Goal: Communication & Community: Answer question/provide support

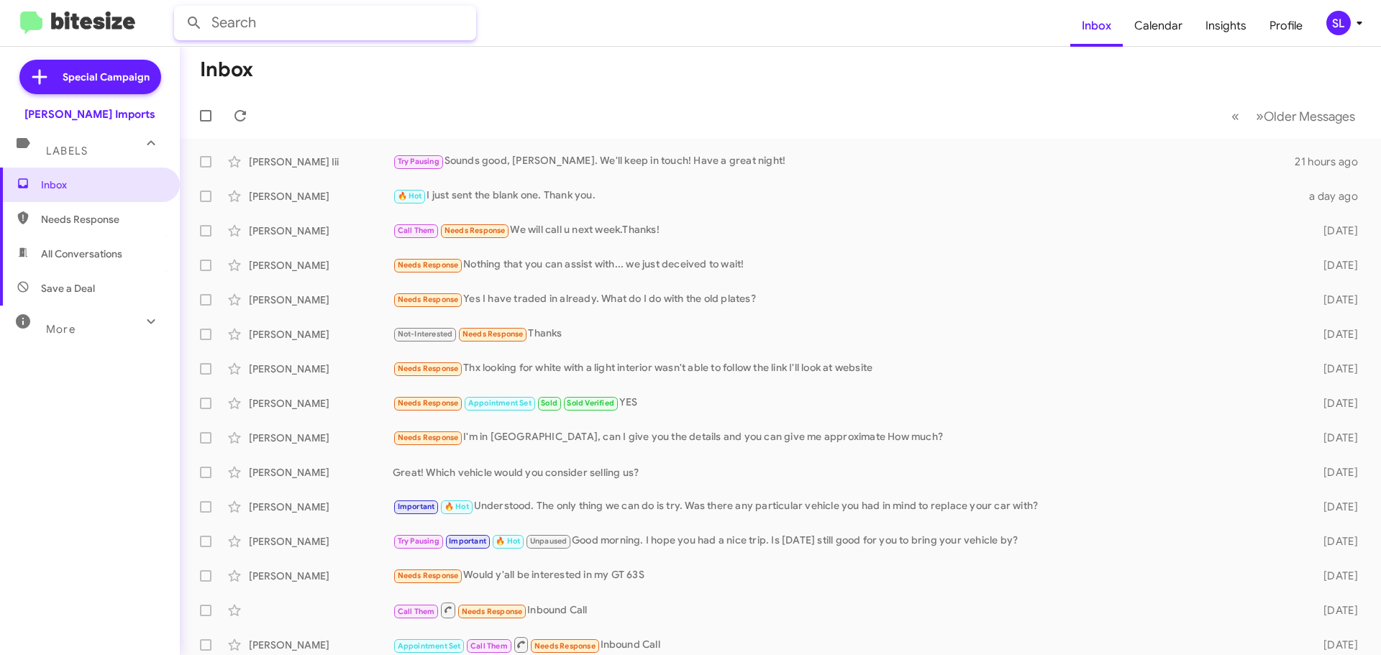
click at [421, 29] on input "text" at bounding box center [325, 23] width 302 height 35
type input "[PERSON_NAME]"
click at [180, 9] on button at bounding box center [194, 23] width 29 height 29
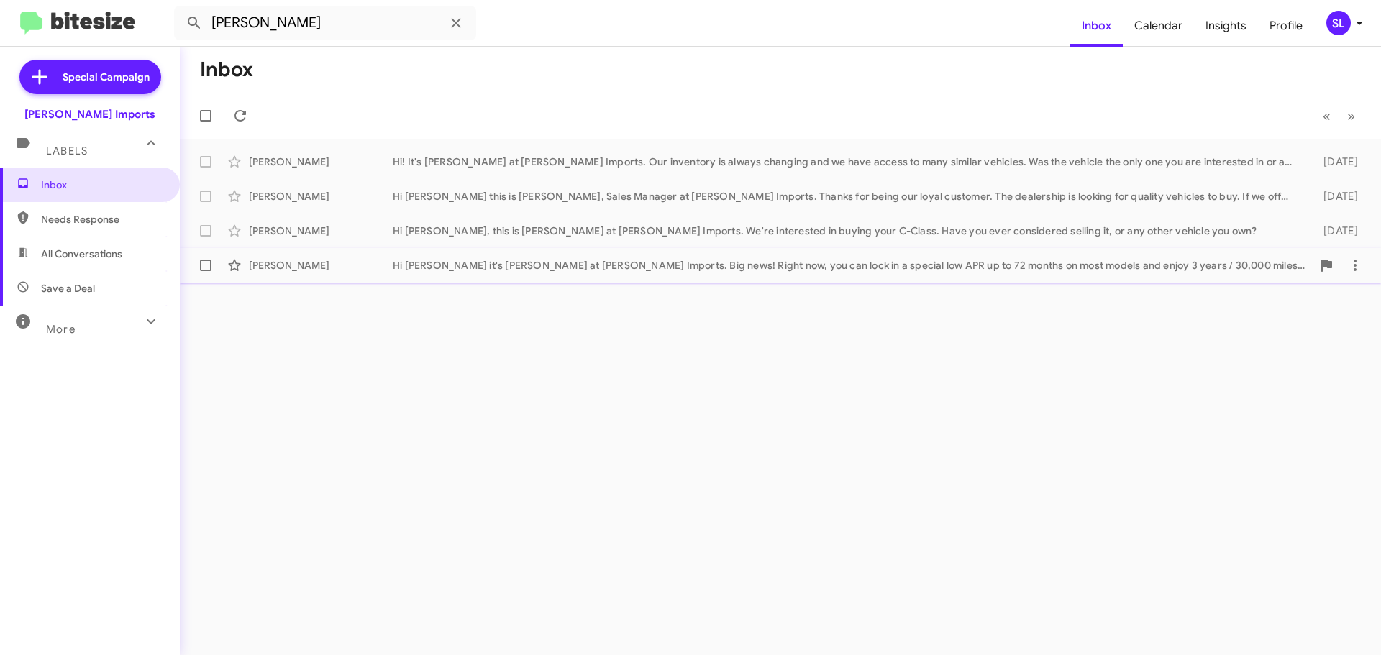
click at [494, 271] on div "Hi [PERSON_NAME] it's [PERSON_NAME] at [PERSON_NAME] Imports. Big news! Right n…" at bounding box center [852, 265] width 919 height 14
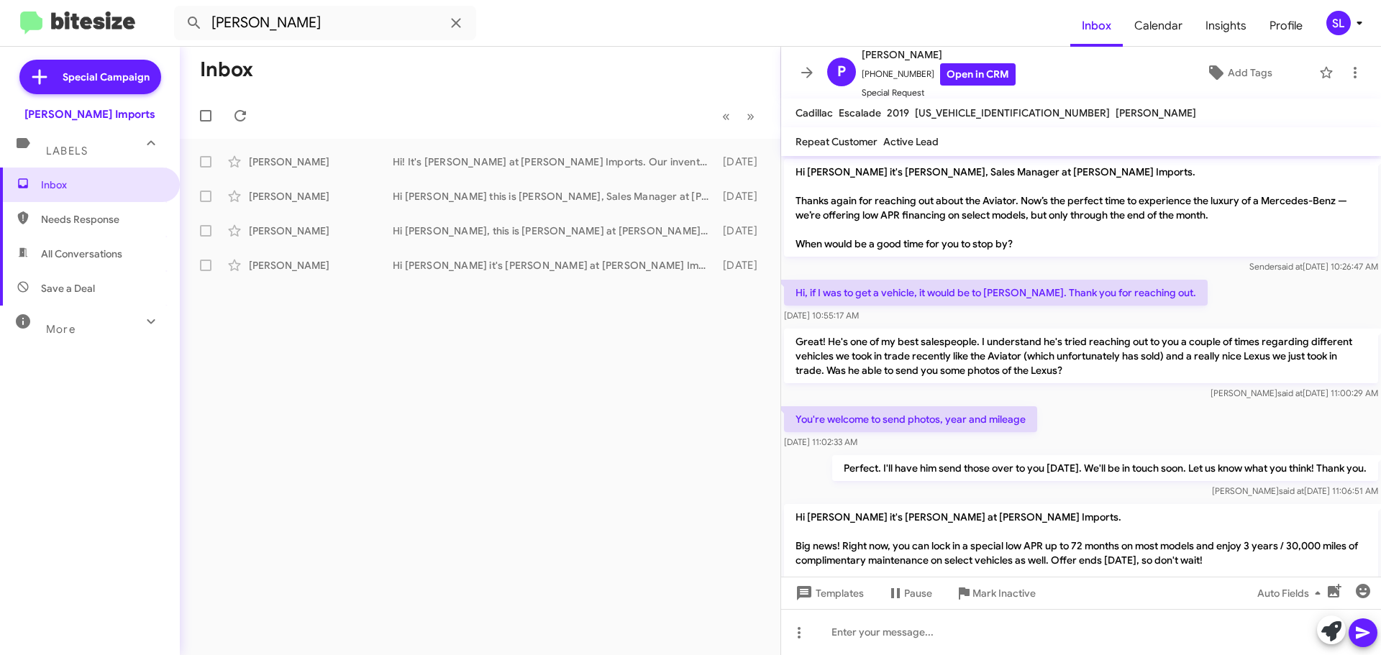
scroll to position [67, 0]
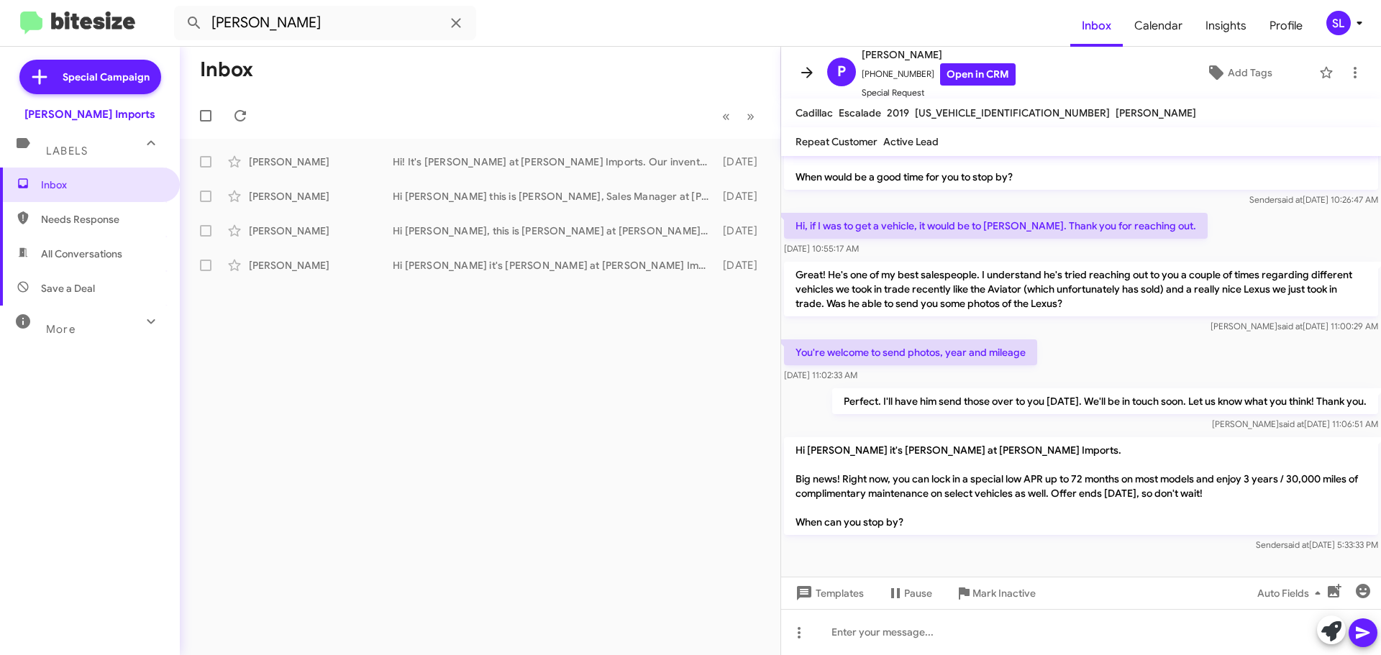
click at [805, 68] on icon at bounding box center [806, 72] width 17 height 17
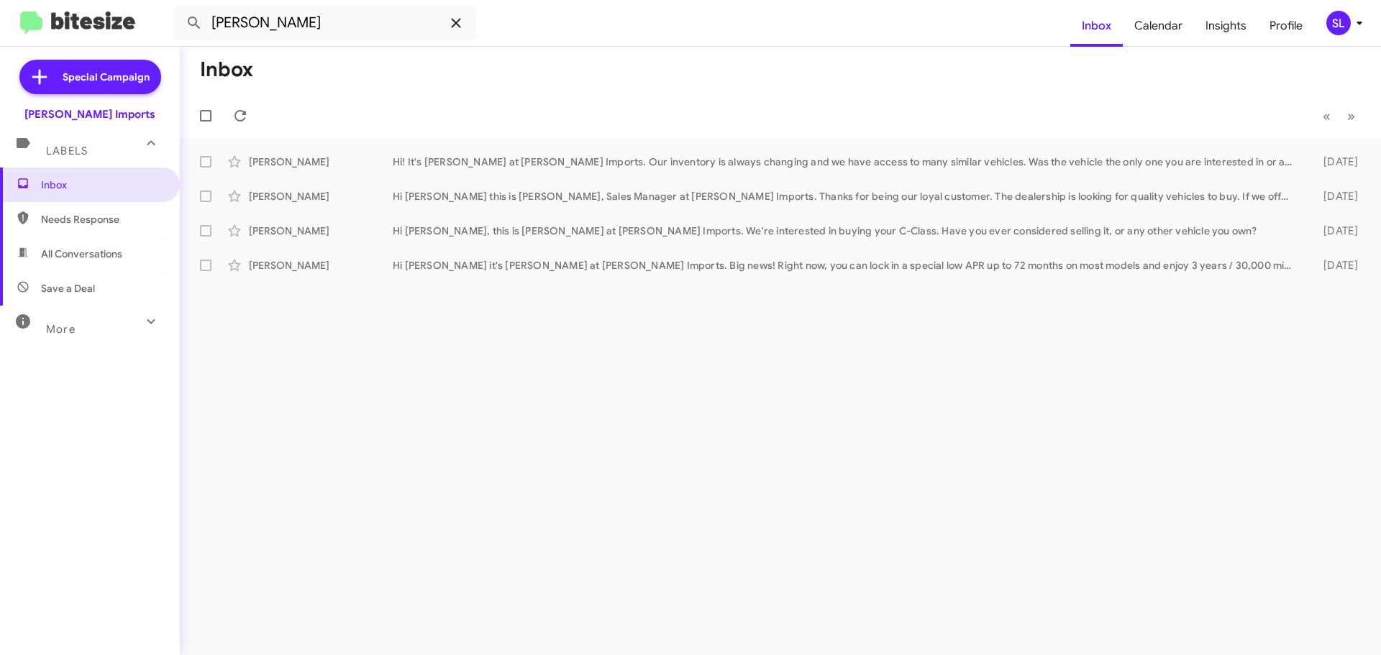
click at [457, 26] on icon at bounding box center [455, 22] width 17 height 17
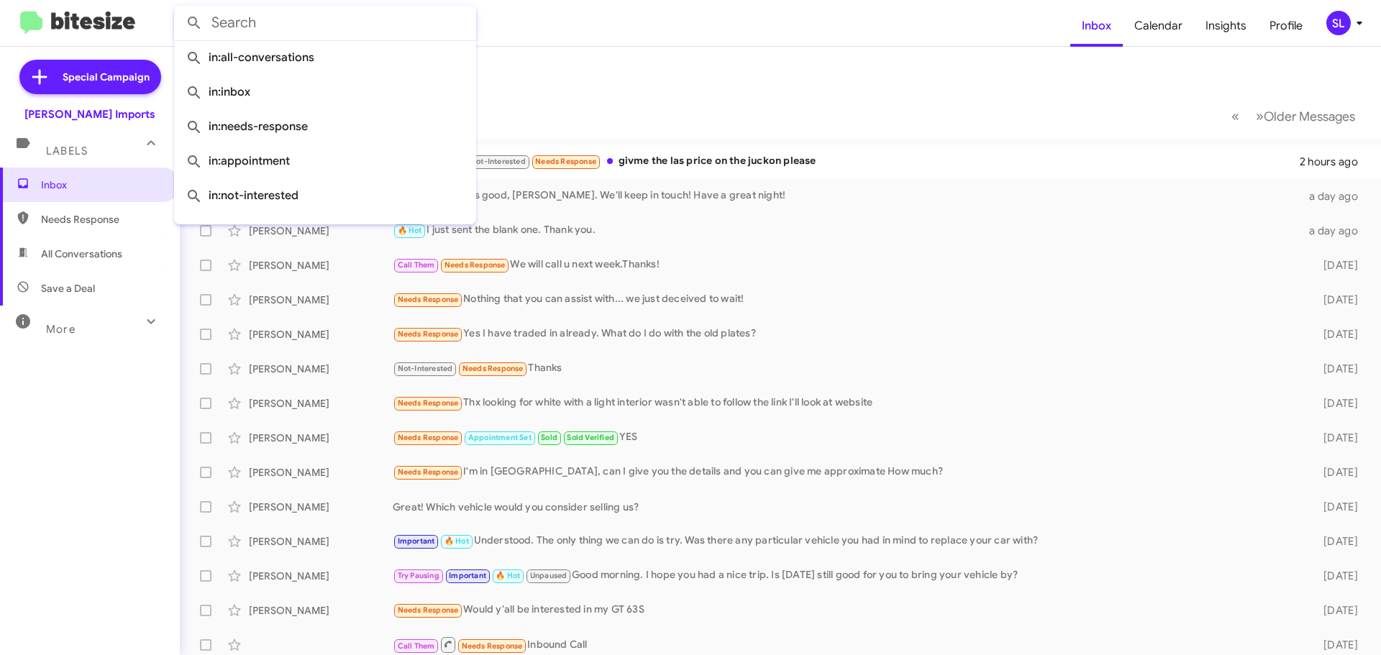
click at [811, 73] on mat-toolbar-row "Inbox" at bounding box center [780, 70] width 1201 height 46
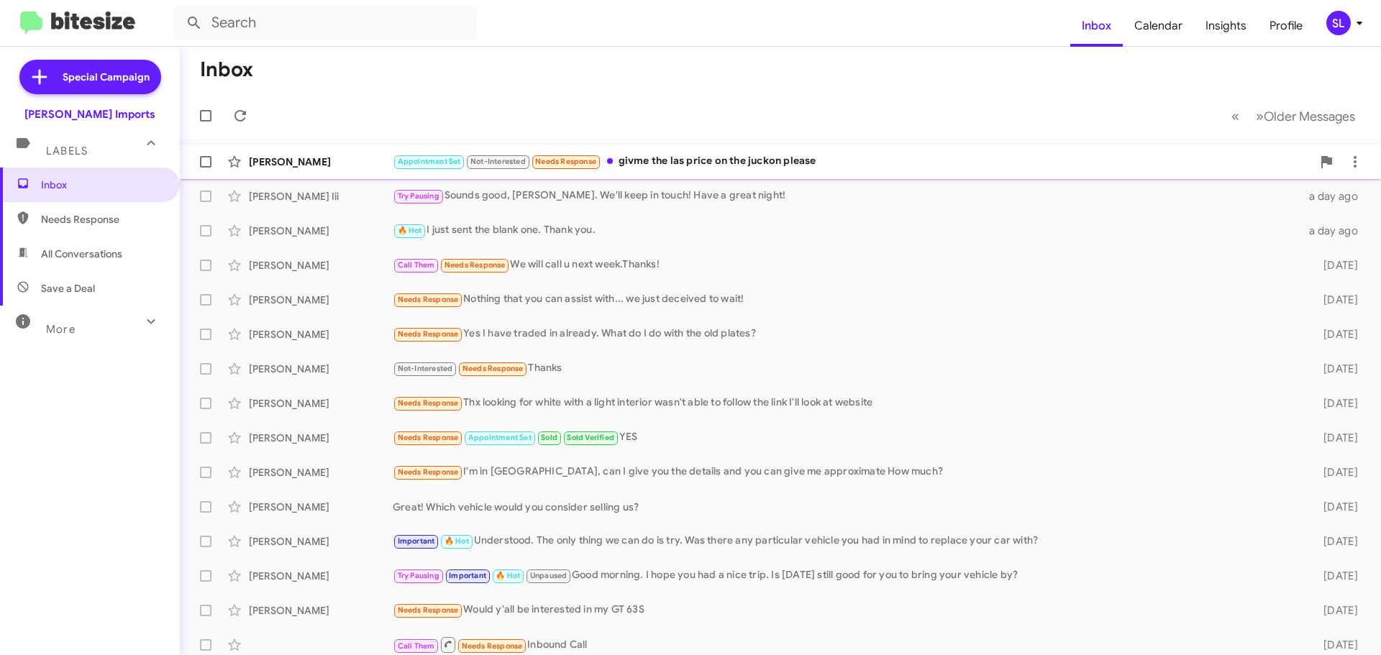
click at [786, 165] on div "Appointment Set Not-Interested Needs Response givme the las price on the juckon…" at bounding box center [852, 161] width 919 height 17
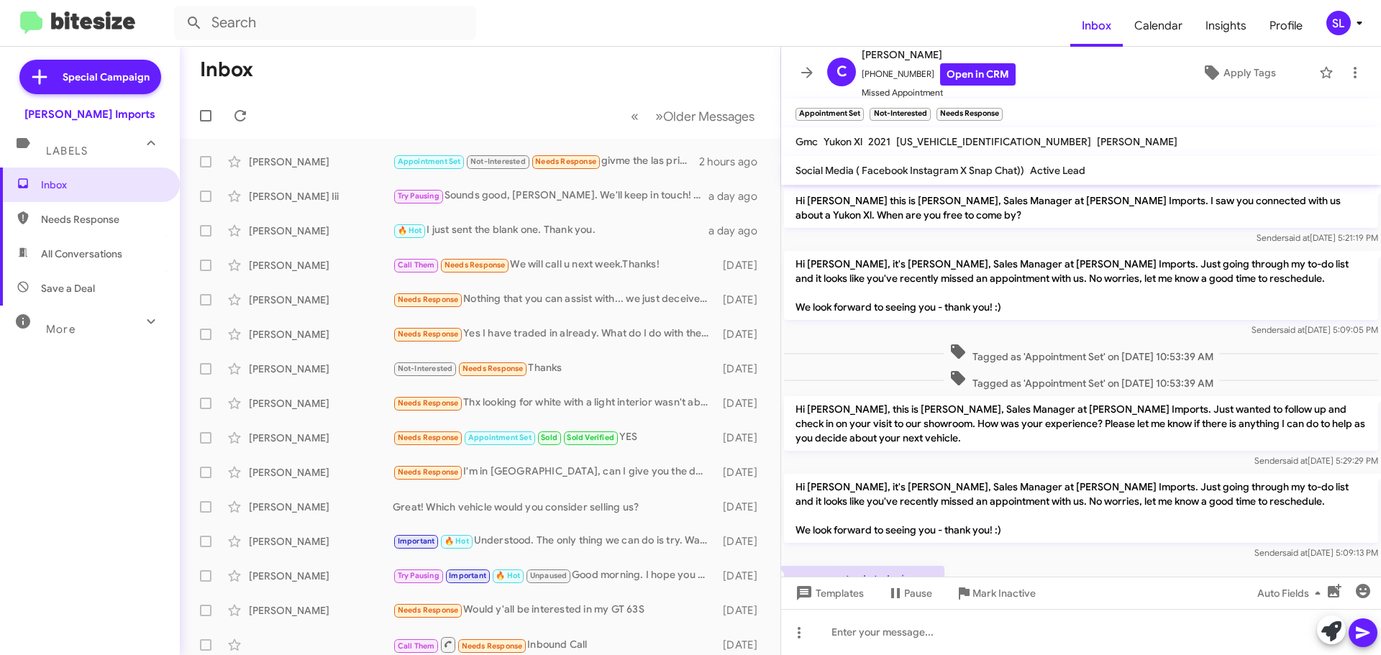
scroll to position [157, 0]
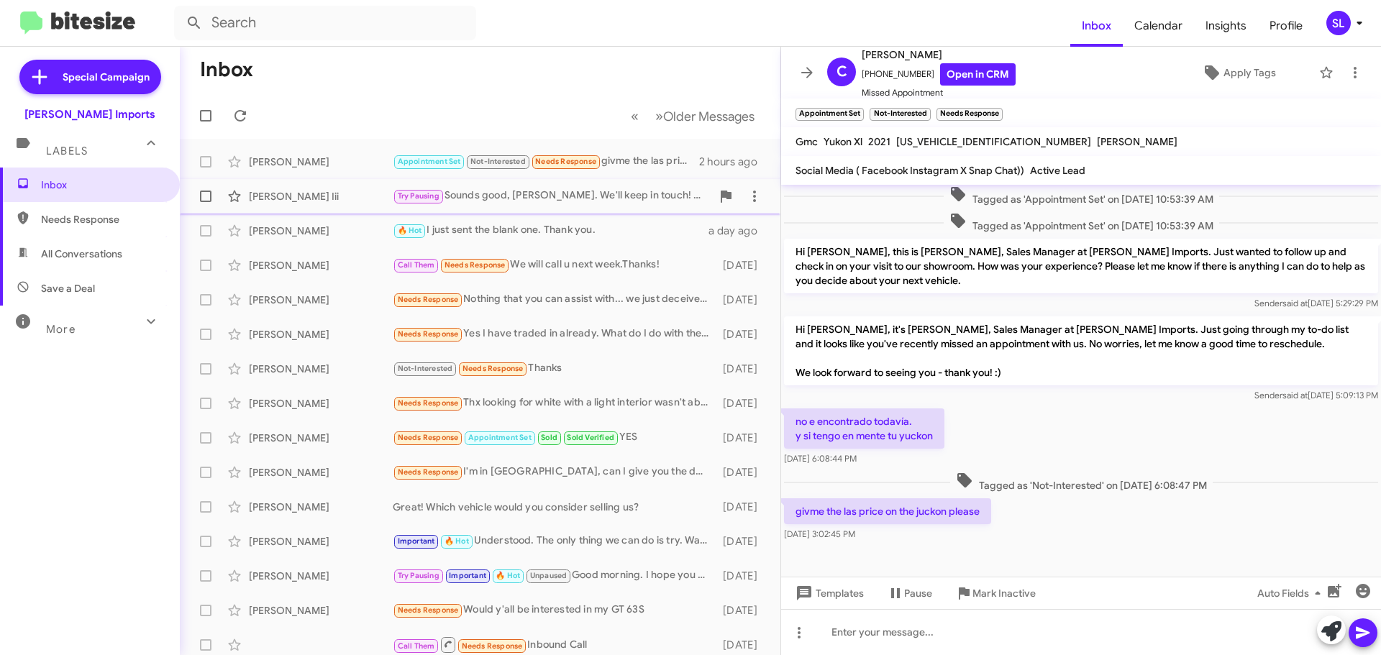
click at [626, 204] on div "Try Pausing Sounds good, [PERSON_NAME]. We'll keep in touch! Have a great night!" at bounding box center [552, 196] width 319 height 17
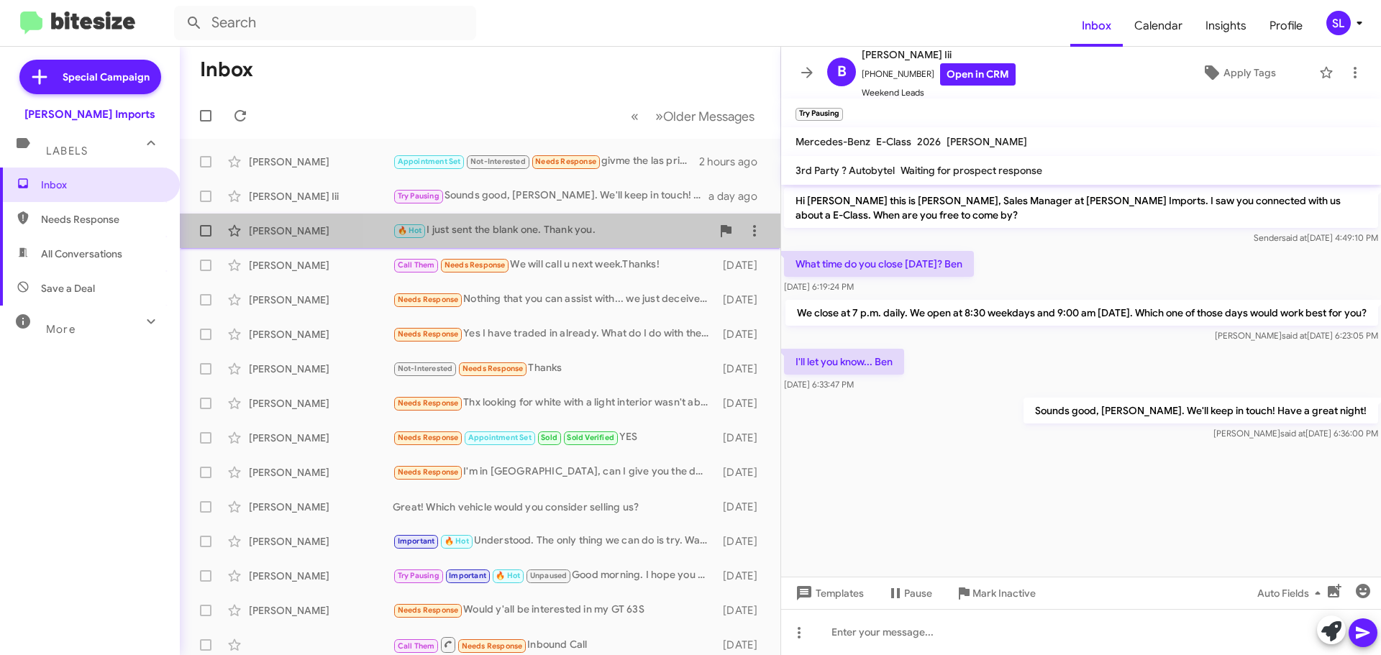
click at [569, 228] on div "🔥 Hot I just sent the blank one. Thank you." at bounding box center [552, 230] width 319 height 17
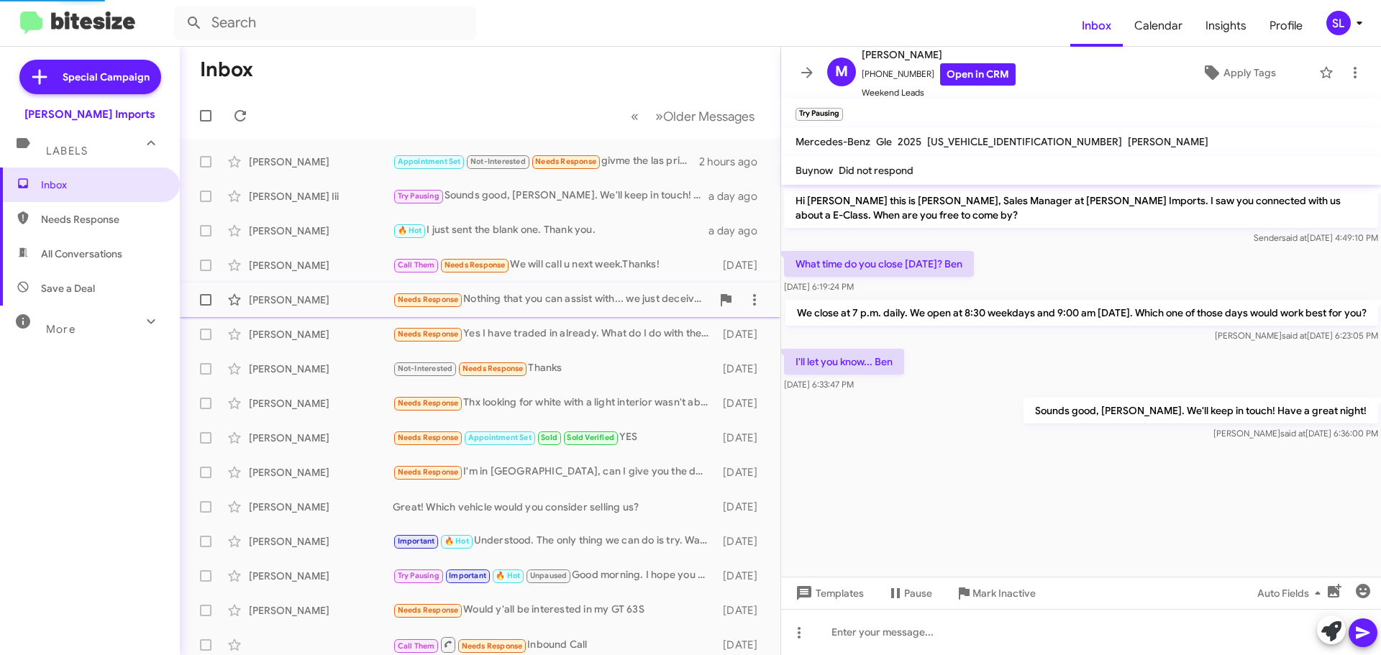
scroll to position [1061, 0]
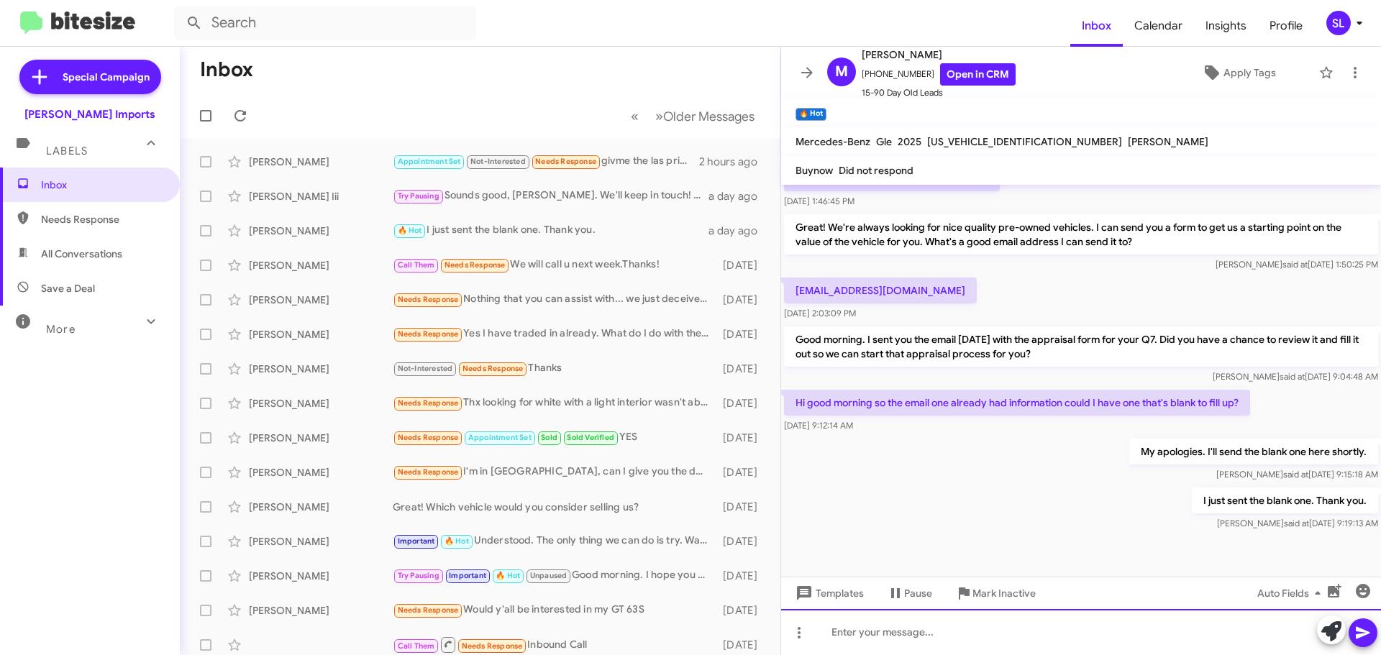
click at [1064, 638] on div at bounding box center [1081, 632] width 600 height 46
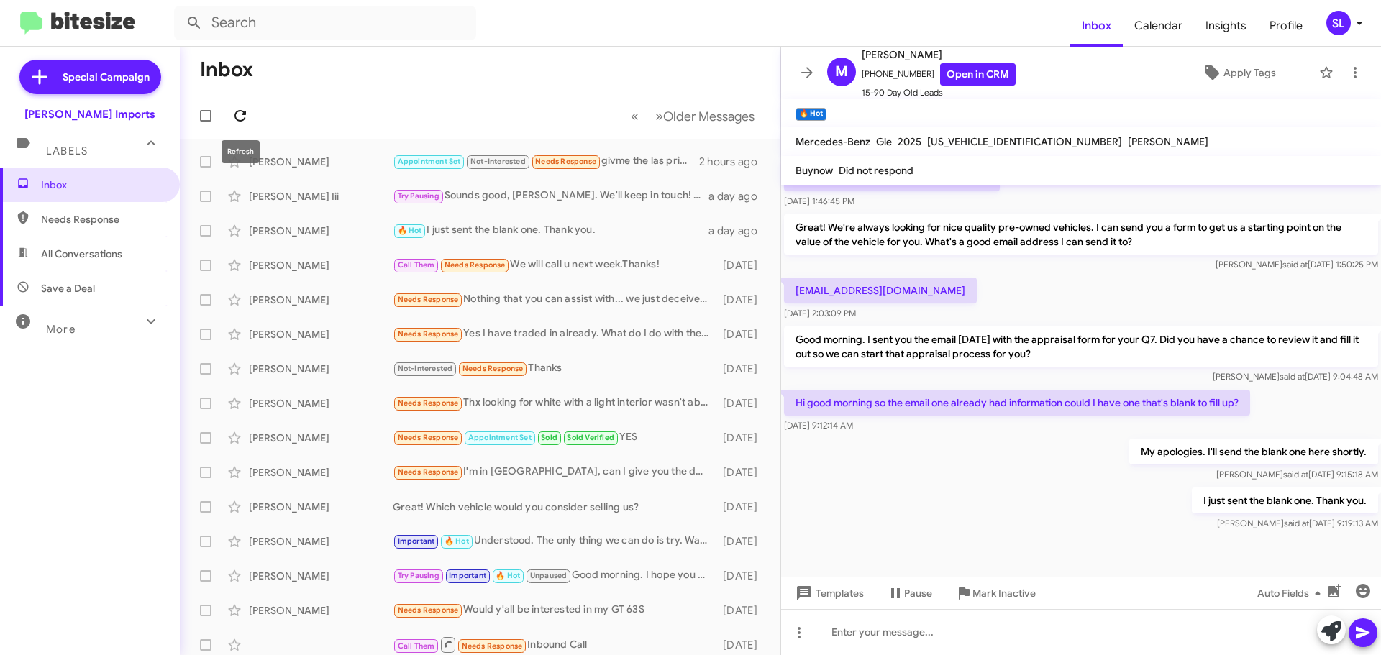
click at [238, 117] on icon at bounding box center [240, 115] width 17 height 17
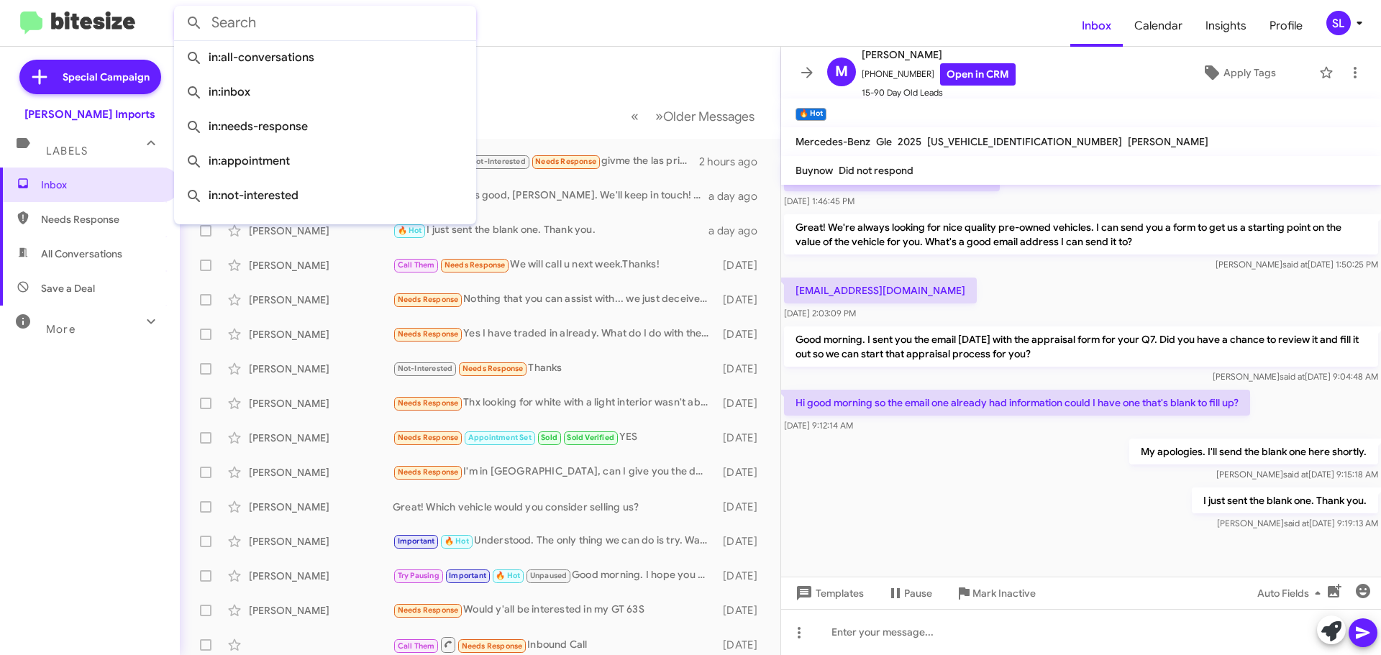
click at [271, 36] on input "text" at bounding box center [325, 23] width 302 height 35
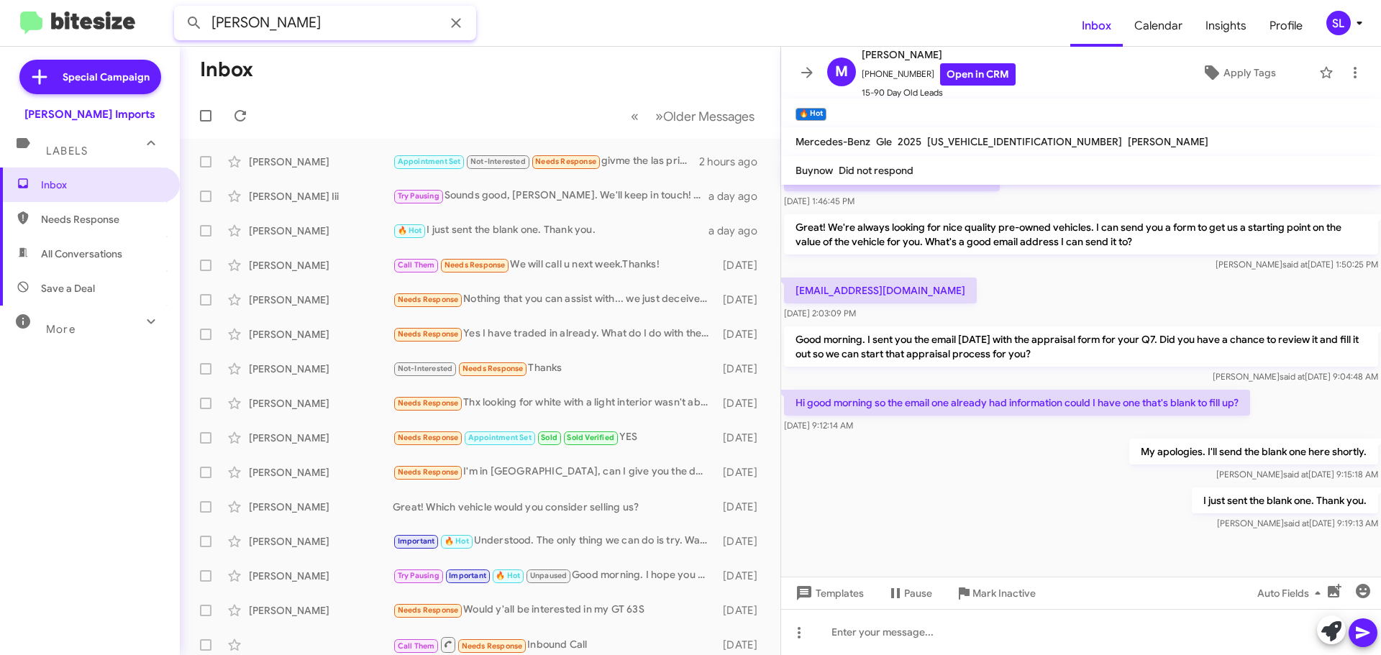
type input "[PERSON_NAME]"
click at [180, 9] on button at bounding box center [194, 23] width 29 height 29
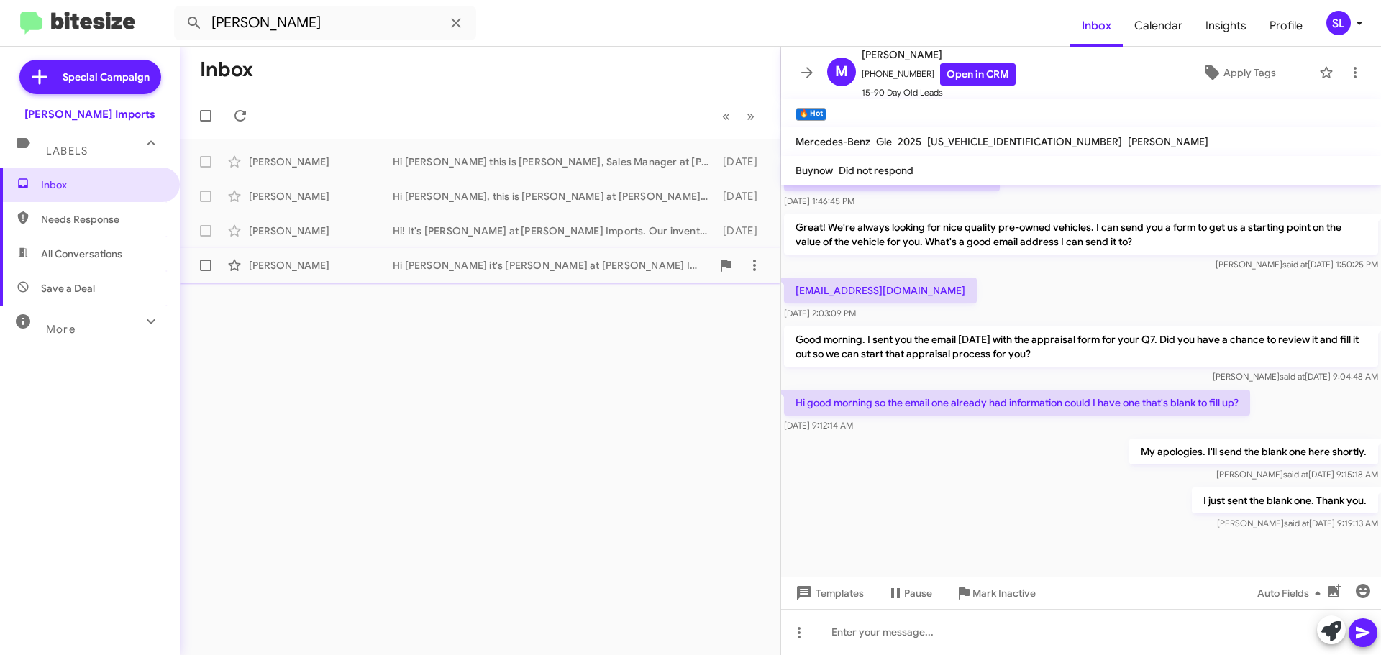
click at [501, 265] on div "Hi [PERSON_NAME] it's [PERSON_NAME] at [PERSON_NAME] Imports. Big news! Right n…" at bounding box center [552, 265] width 319 height 14
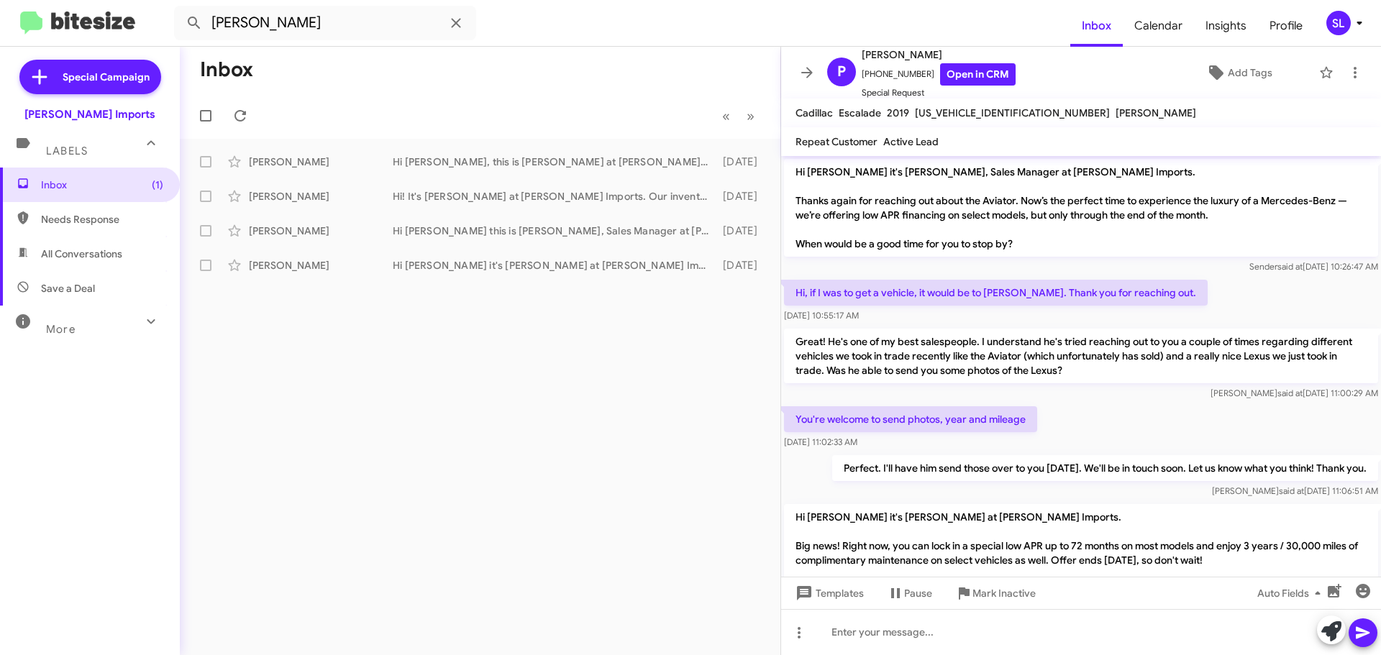
scroll to position [67, 0]
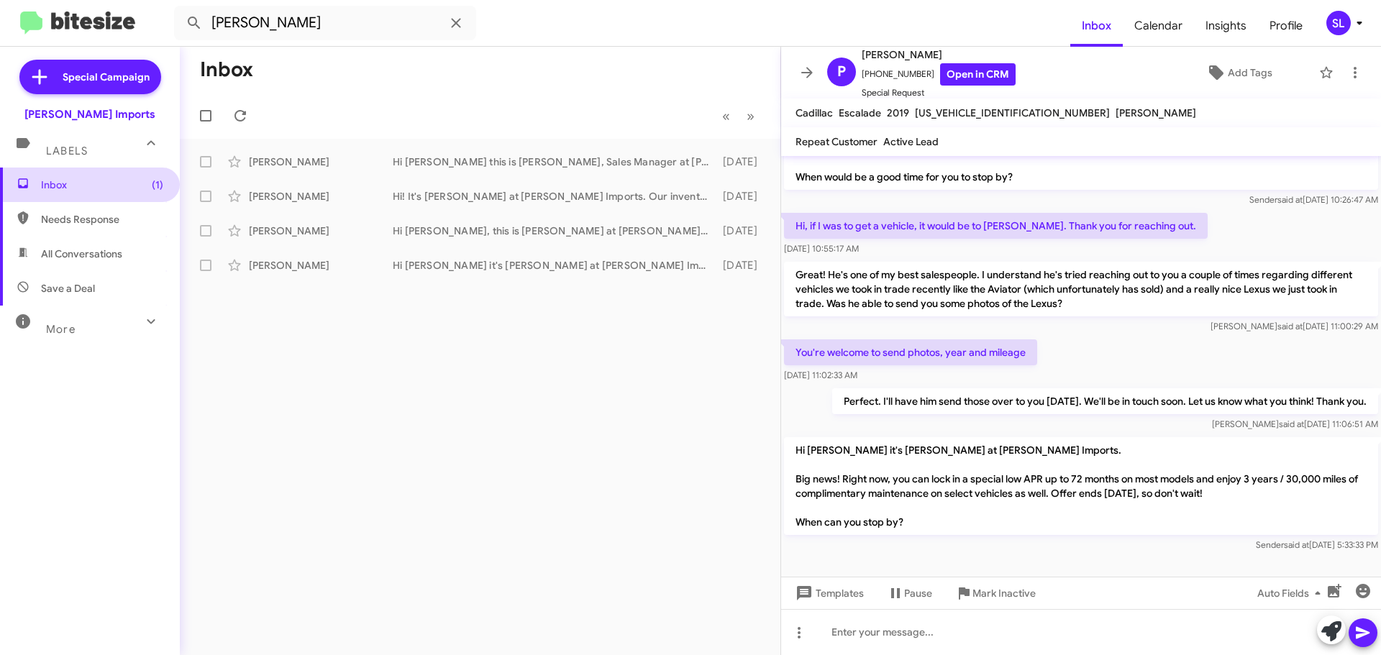
click at [80, 181] on span "Inbox (1)" at bounding box center [102, 185] width 122 height 14
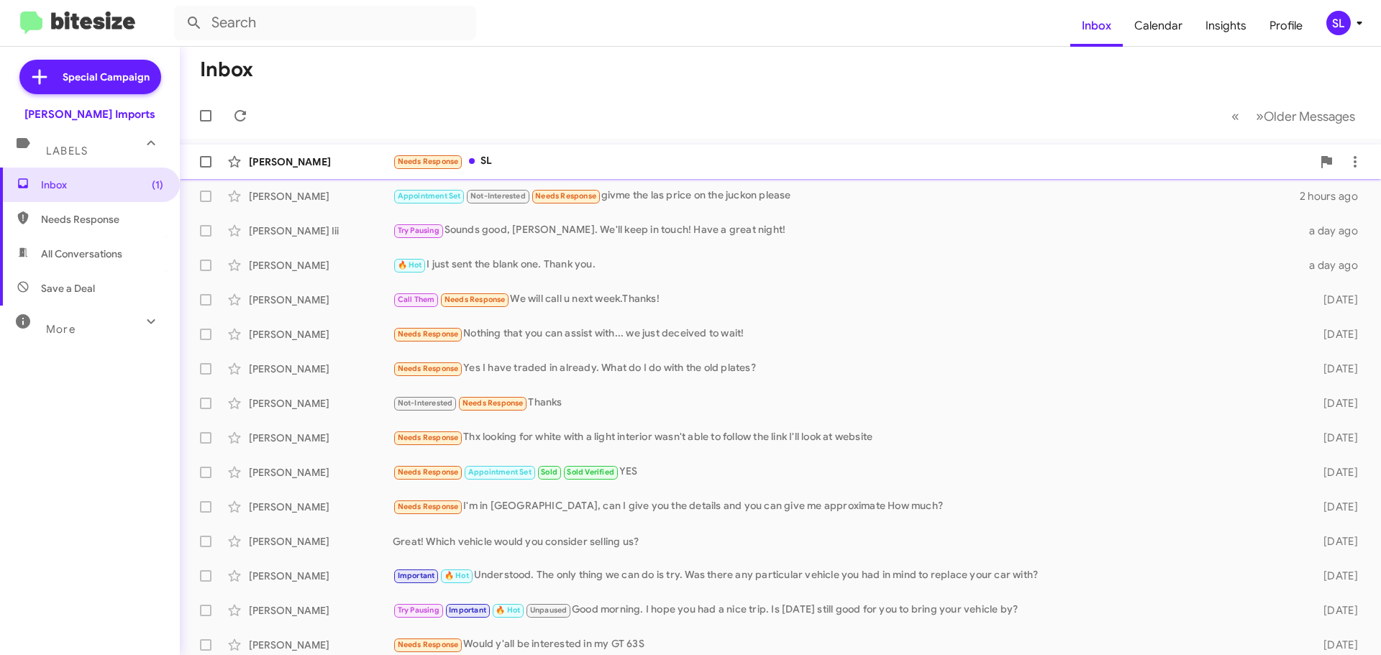
click at [559, 155] on div "Needs Response SL" at bounding box center [852, 161] width 919 height 17
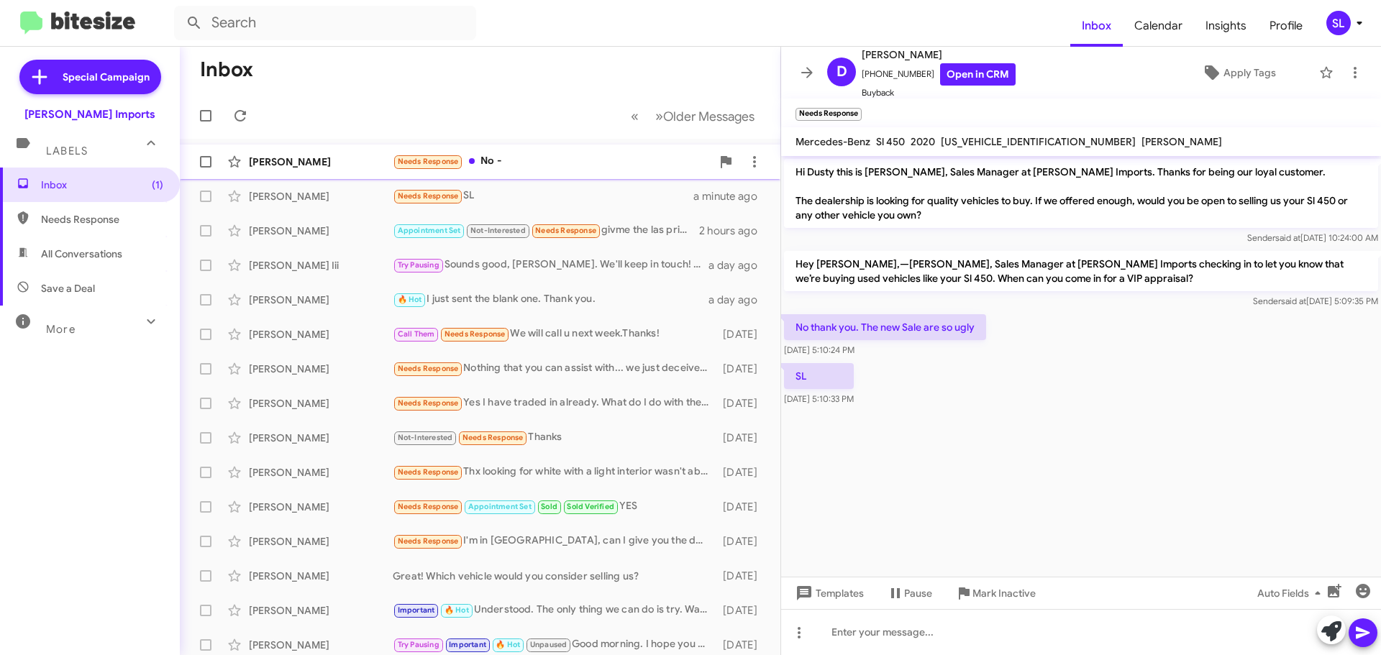
click at [539, 153] on div "Needs Response No -" at bounding box center [552, 161] width 319 height 17
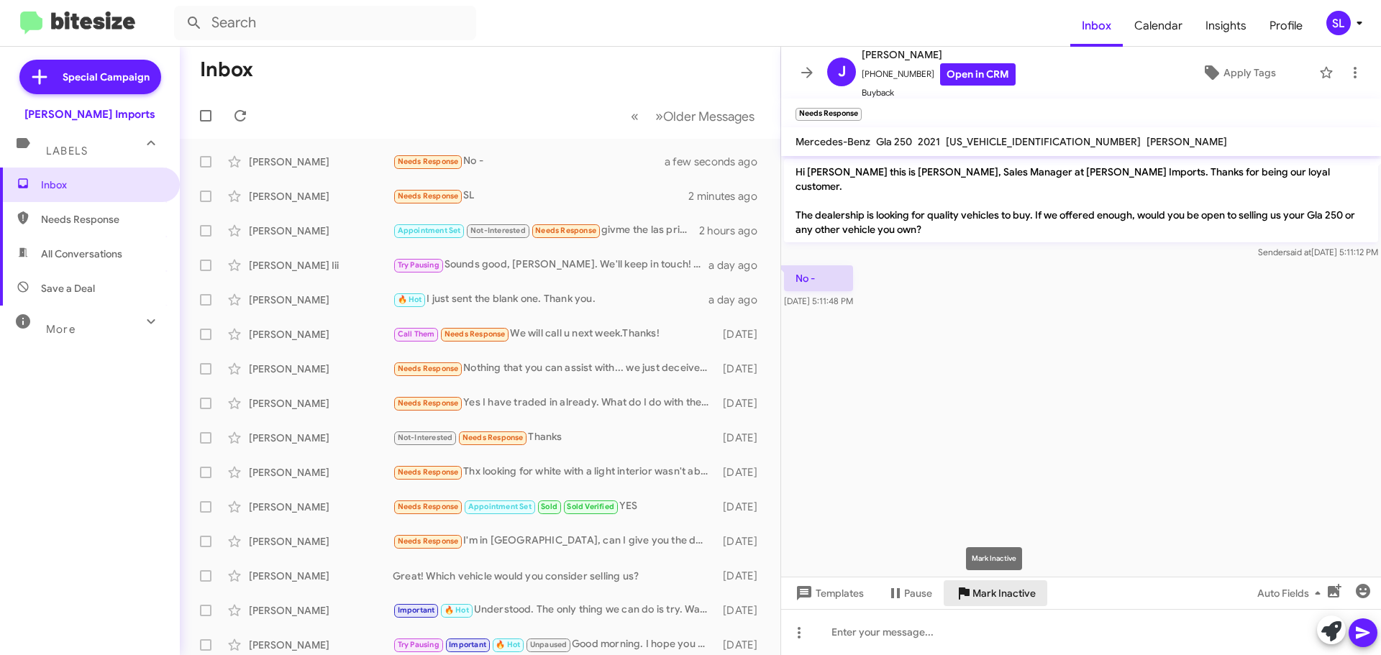
click at [1014, 595] on span "Mark Inactive" at bounding box center [1003, 593] width 63 height 26
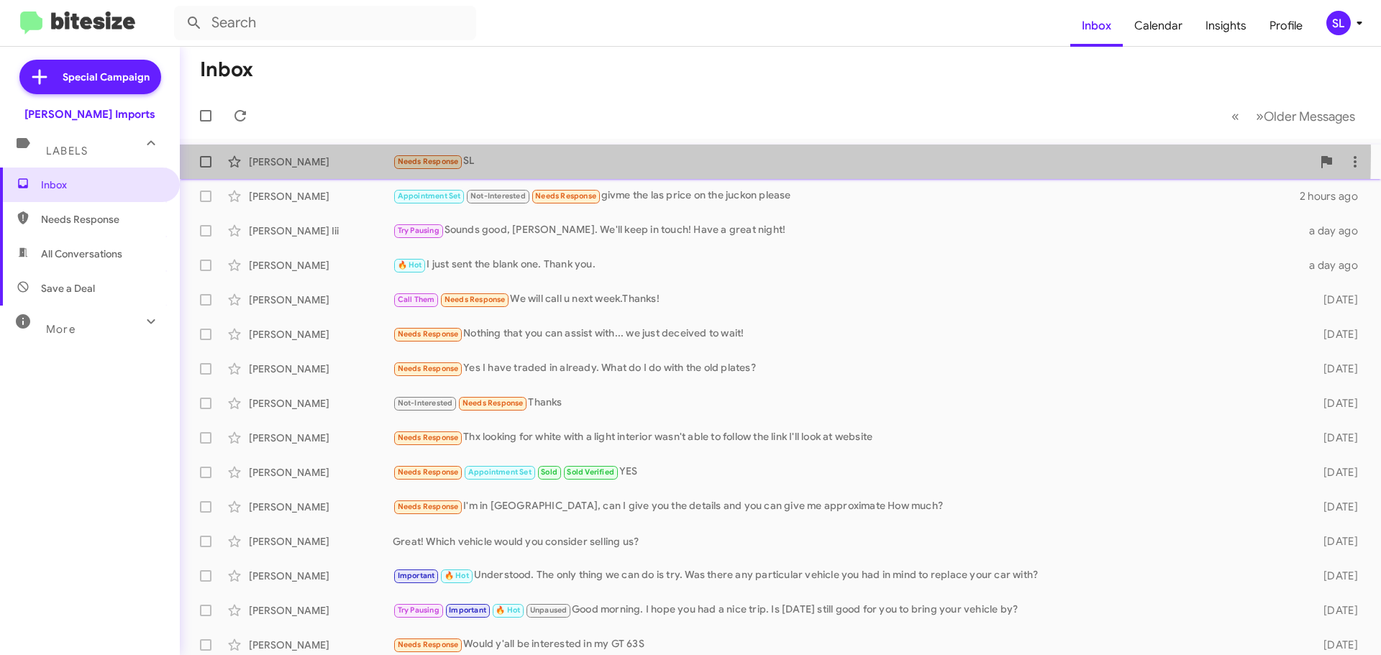
click at [533, 152] on div "[PERSON_NAME] Needs Response SL 2 minutes ago" at bounding box center [780, 161] width 1178 height 29
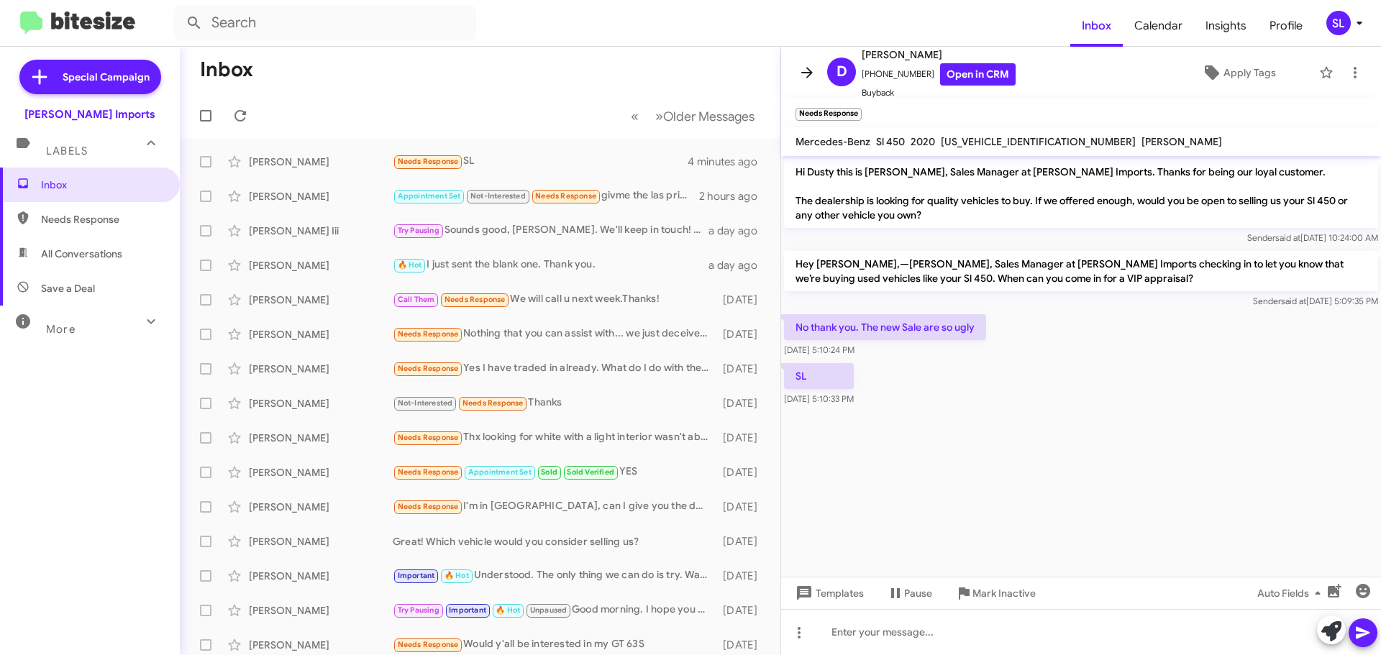
click at [813, 78] on icon at bounding box center [806, 72] width 17 height 17
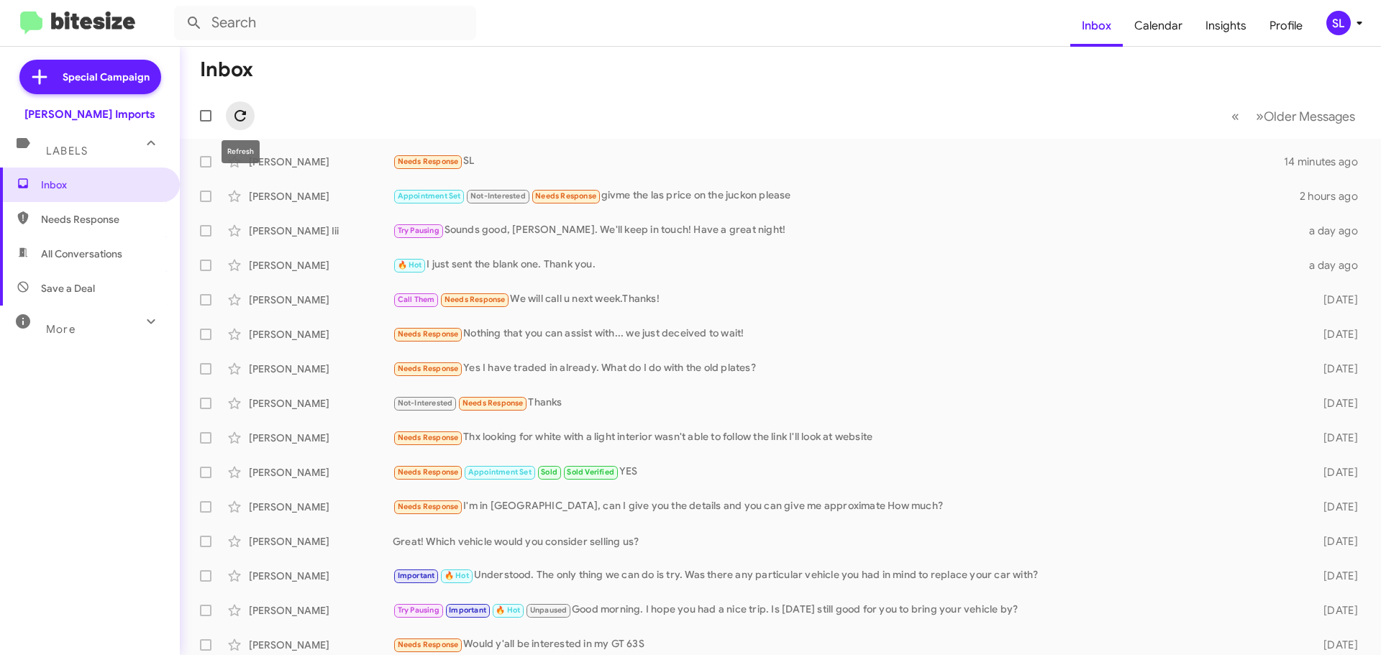
click at [246, 105] on button at bounding box center [240, 115] width 29 height 29
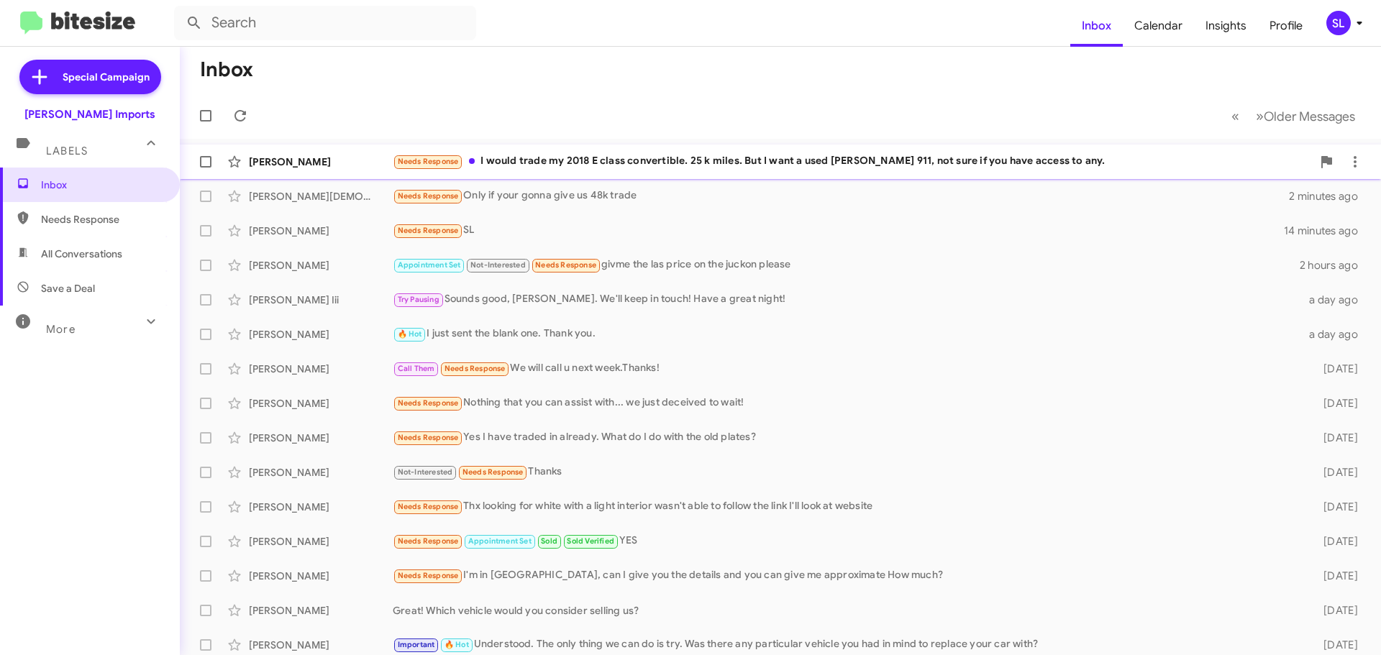
click at [1066, 166] on div "Needs Response I would trade my 2018 E class convertible. 25 k miles. But I wan…" at bounding box center [852, 161] width 919 height 17
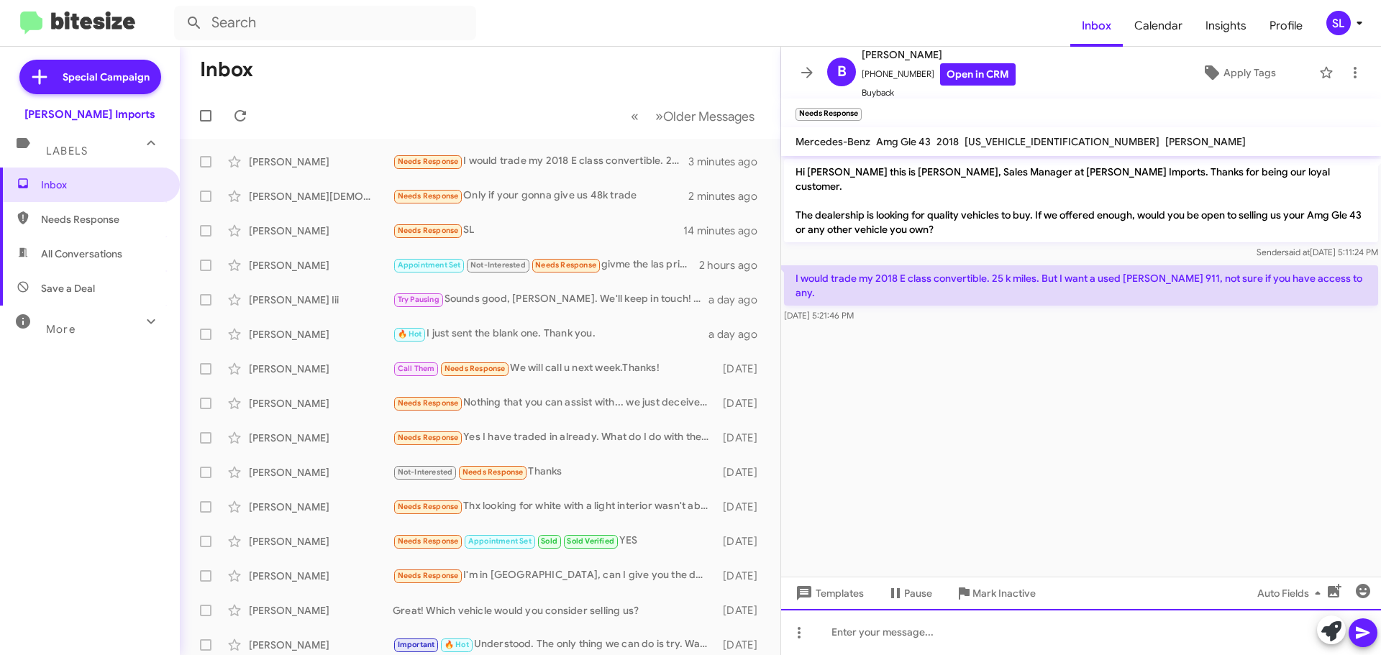
click at [916, 640] on div at bounding box center [1081, 632] width 600 height 46
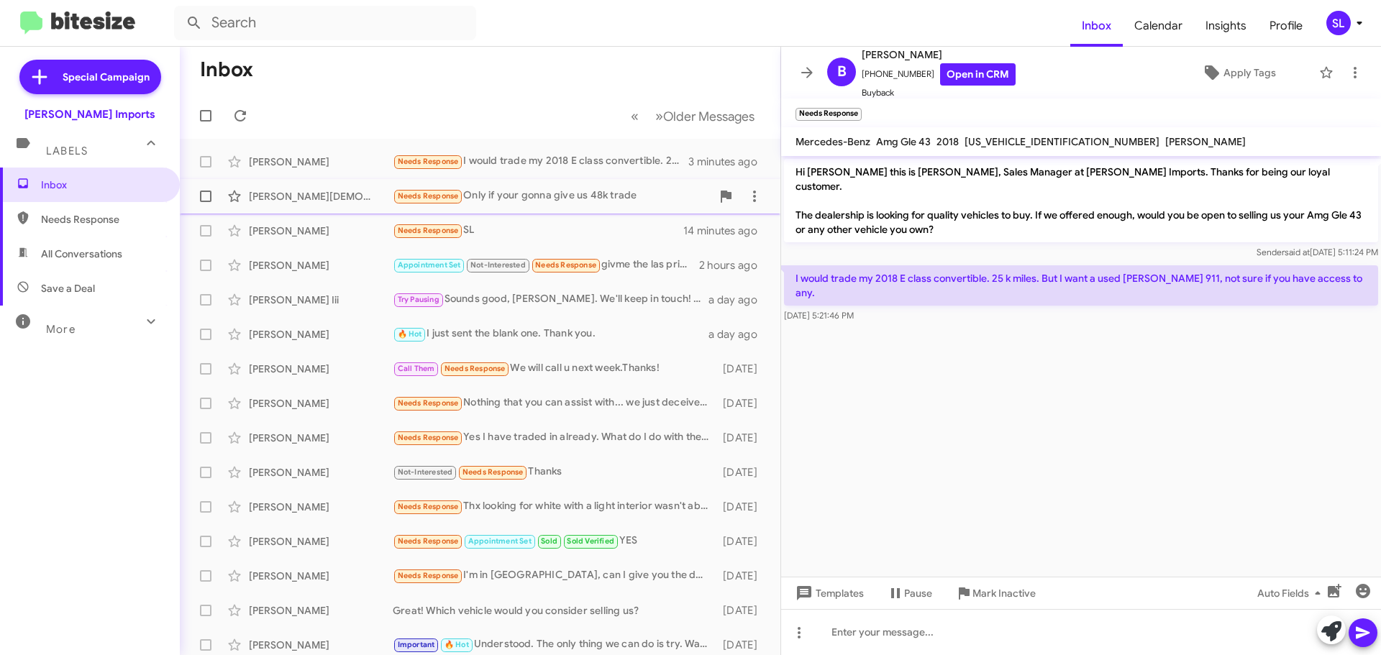
click at [634, 188] on div "Needs Response Only if your gonna give us 48k trade" at bounding box center [552, 196] width 319 height 17
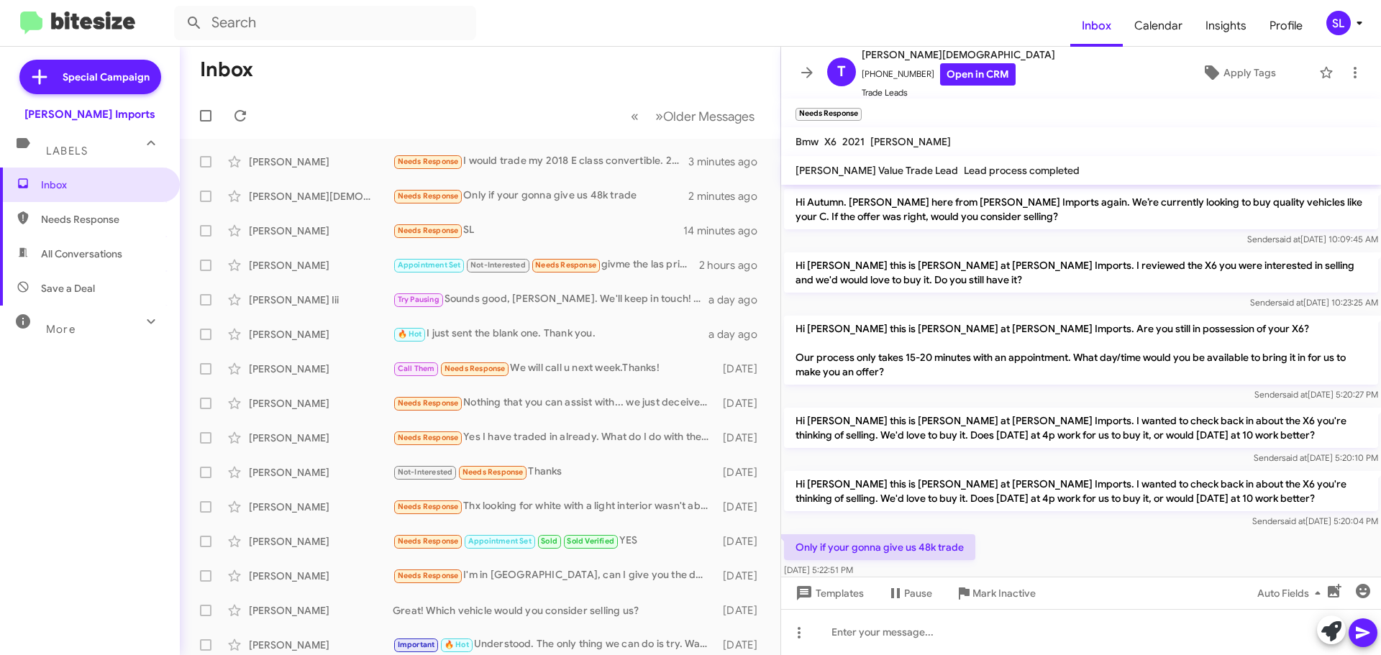
scroll to position [119, 0]
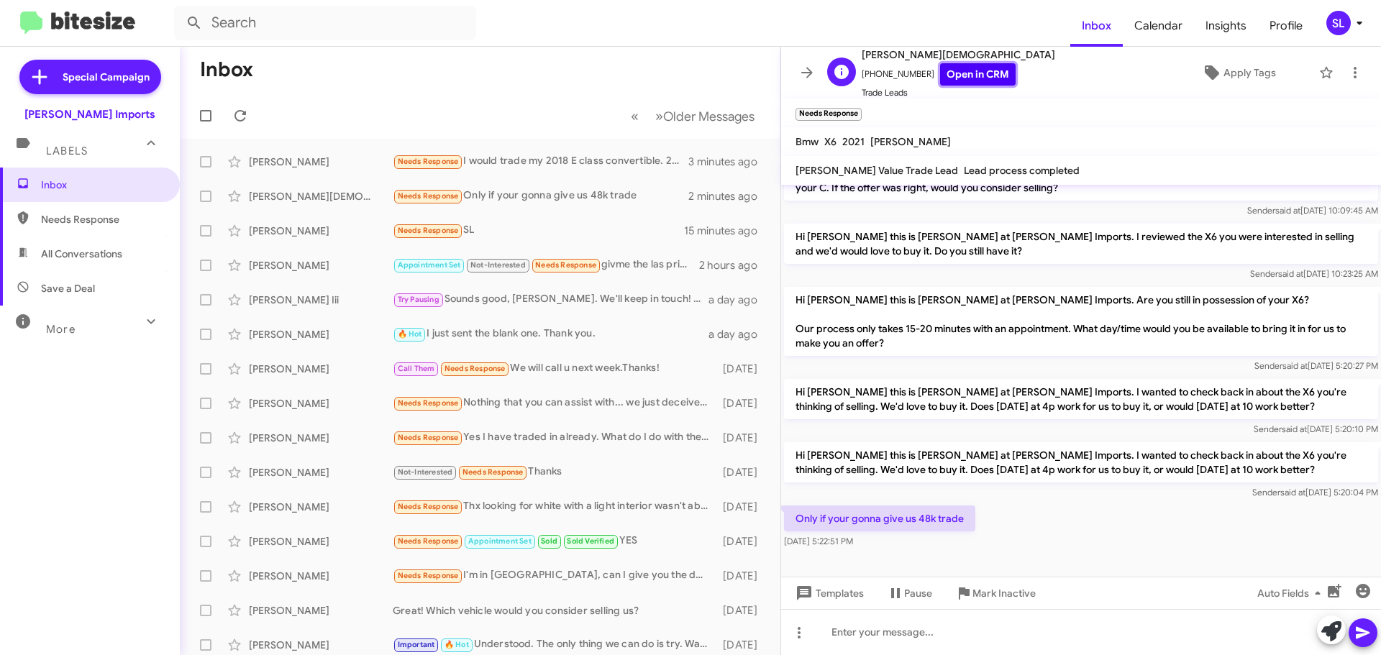
click at [972, 78] on link "Open in CRM" at bounding box center [978, 74] width 76 height 22
click at [520, 155] on div "Needs Response I would trade my 2018 E class convertible. 25 k miles. But I wan…" at bounding box center [552, 161] width 319 height 17
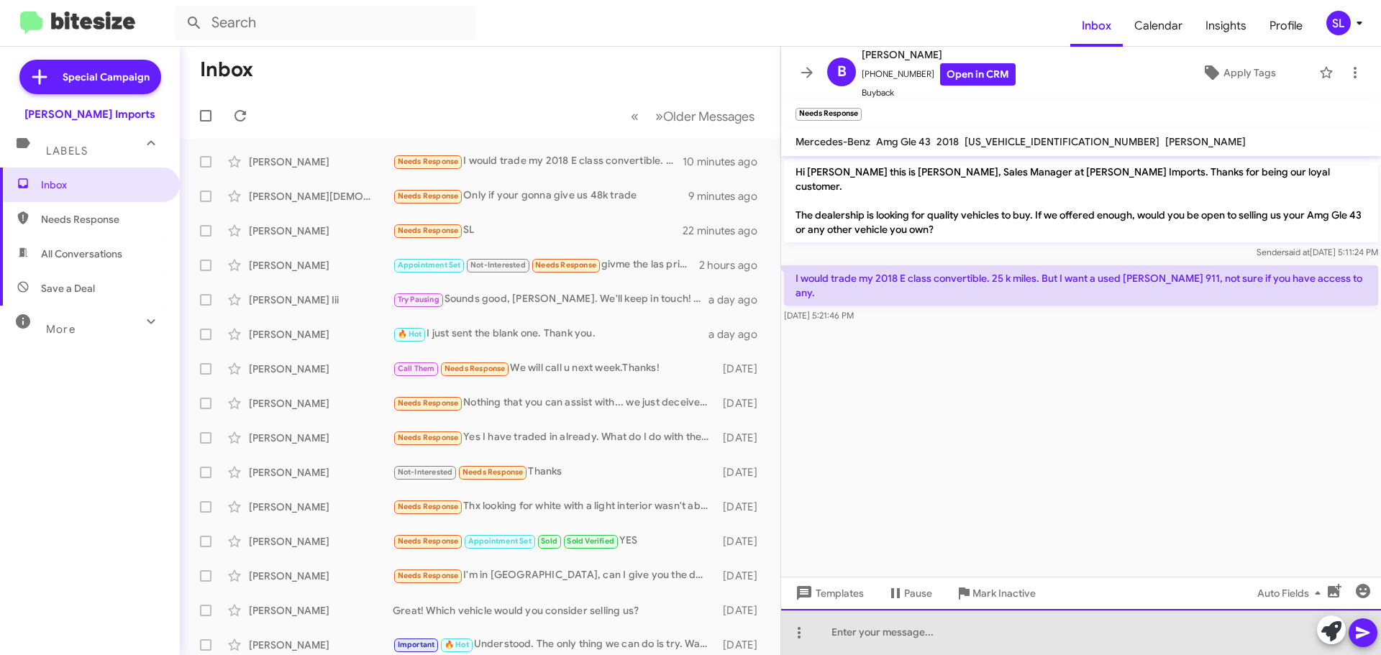
click at [967, 641] on div at bounding box center [1081, 632] width 600 height 46
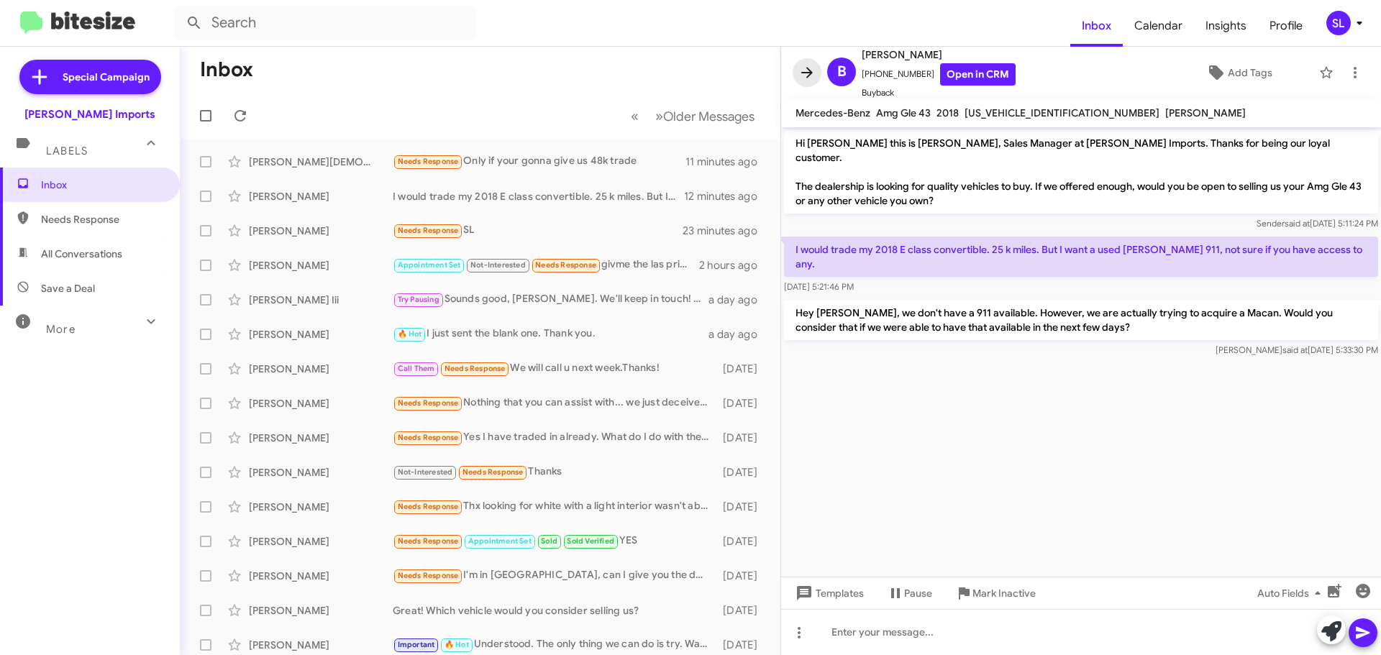
click at [806, 79] on icon at bounding box center [806, 72] width 17 height 17
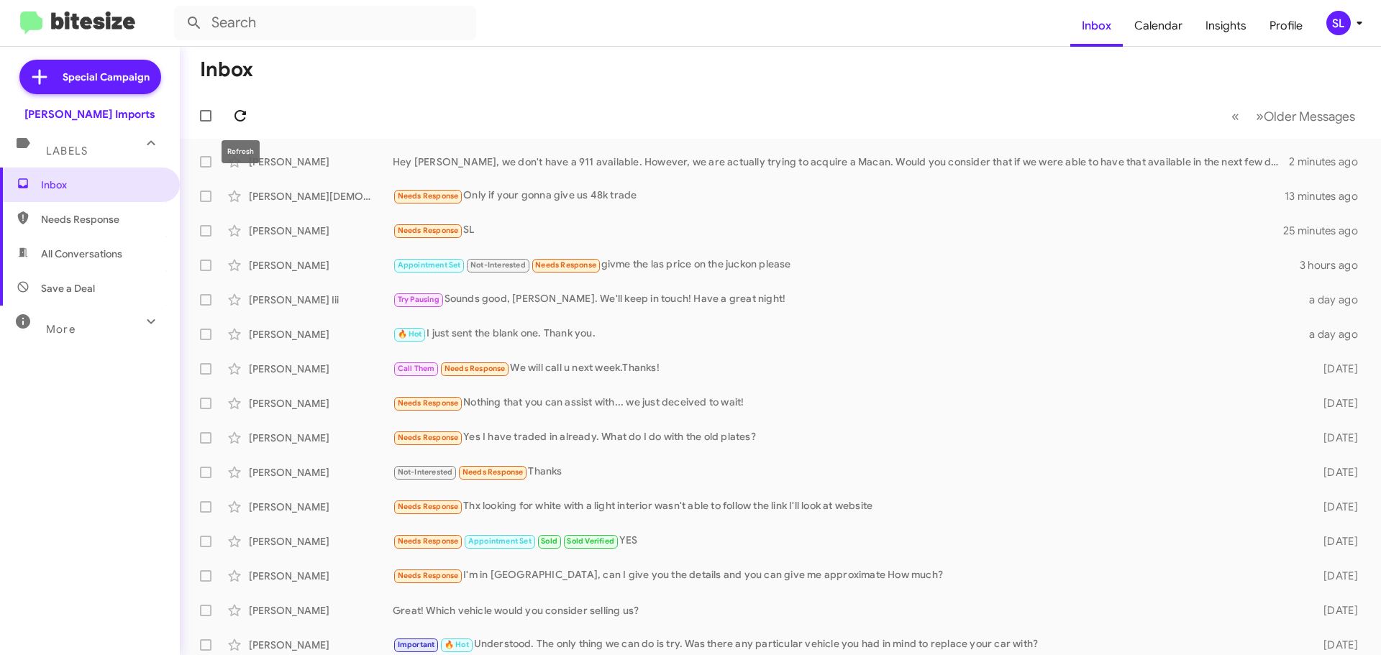
click at [240, 118] on icon at bounding box center [240, 115] width 17 height 17
